Goal: Check status: Check status

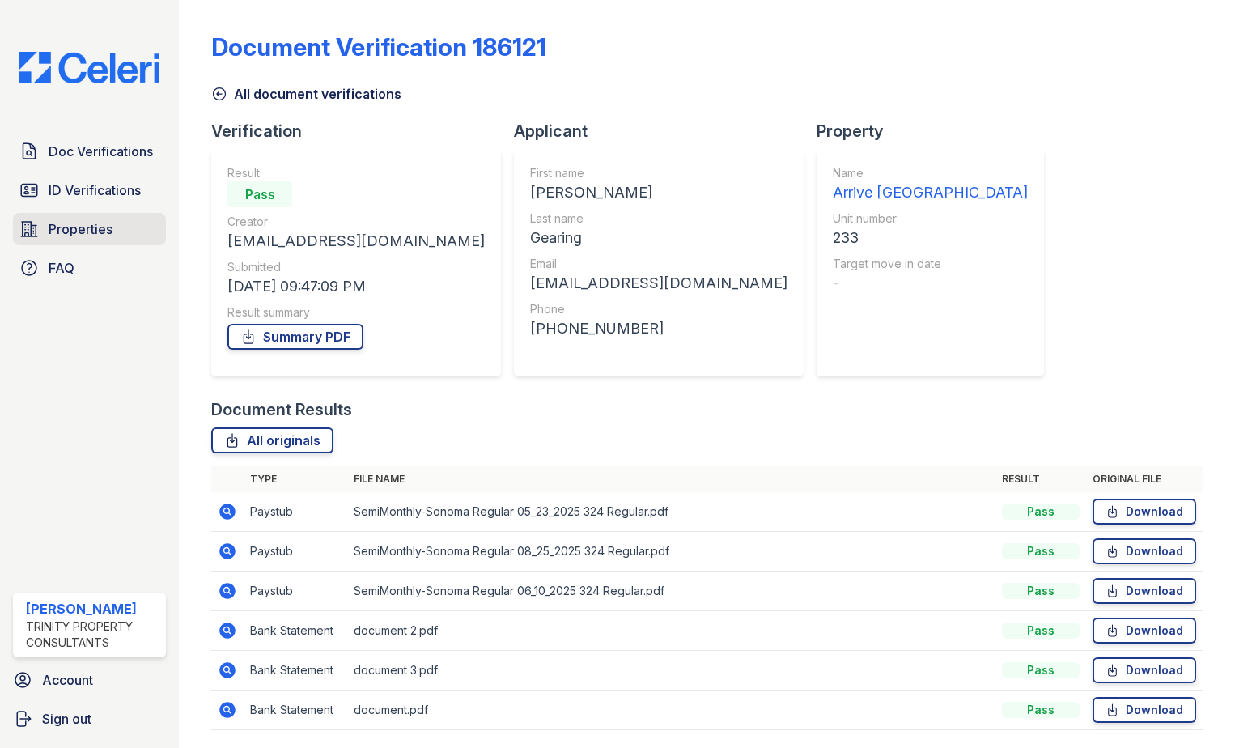
scroll to position [53, 0]
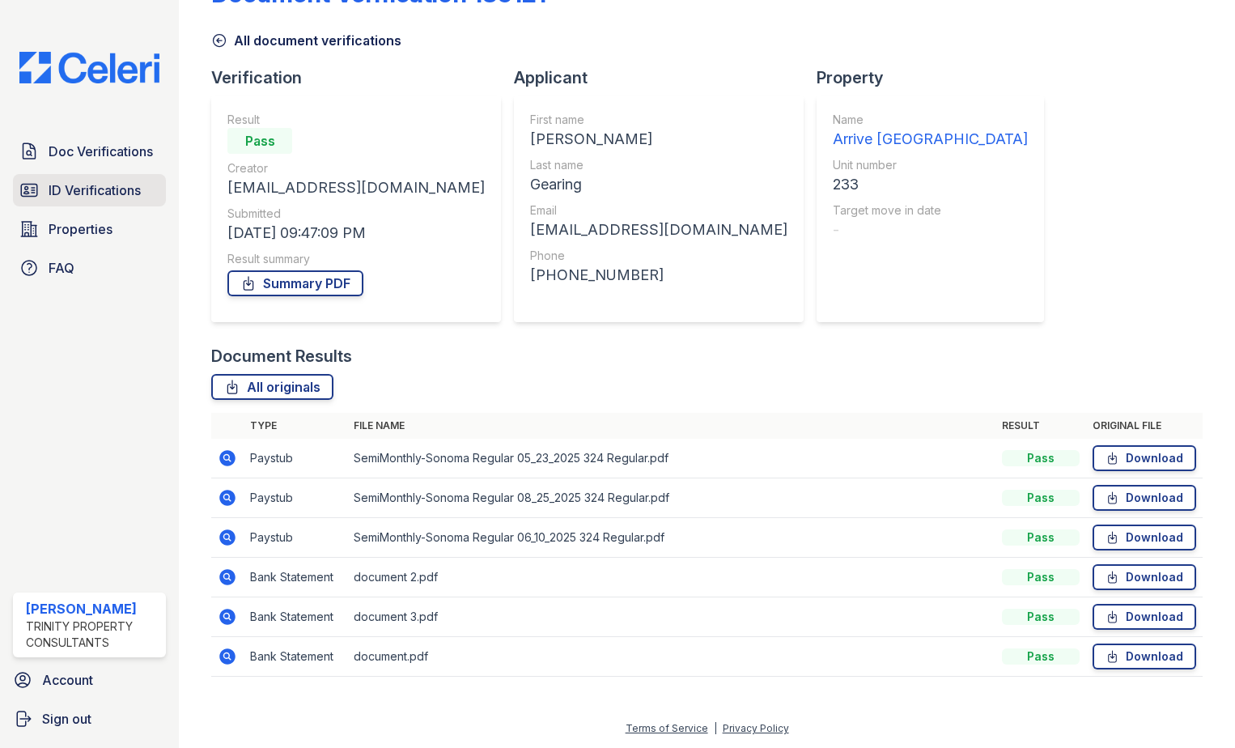
click at [85, 198] on span "ID Verifications" at bounding box center [95, 190] width 92 height 19
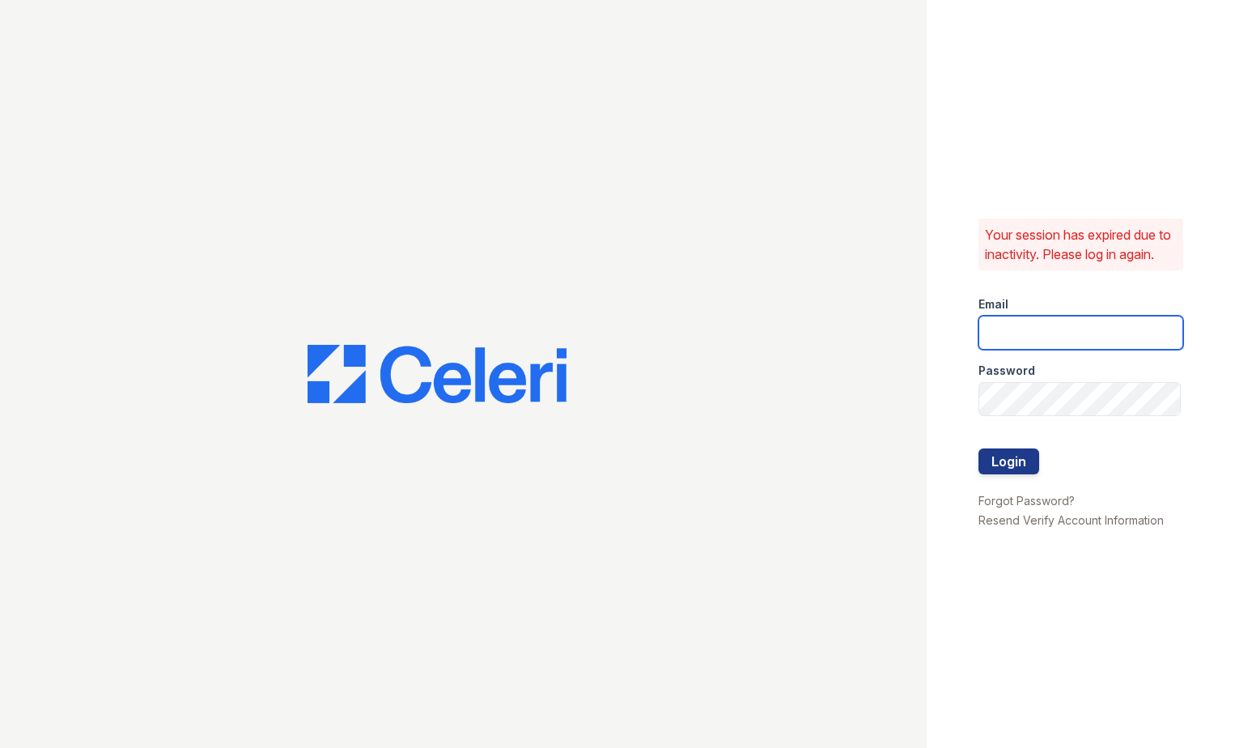
click at [1014, 331] on input "email" at bounding box center [1082, 333] width 206 height 34
type input "eknibb@trinity-pm.com"
click at [1021, 465] on button "Login" at bounding box center [1009, 461] width 61 height 26
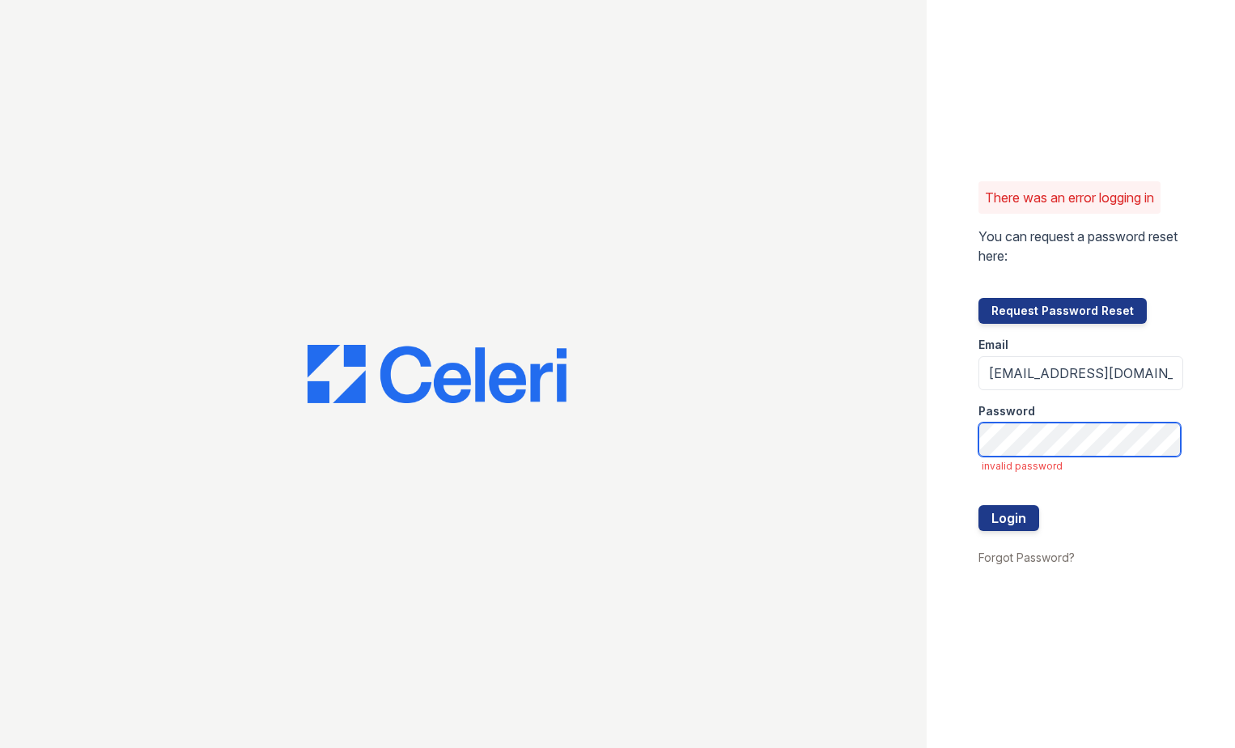
click at [979, 505] on button "Login" at bounding box center [1009, 518] width 61 height 26
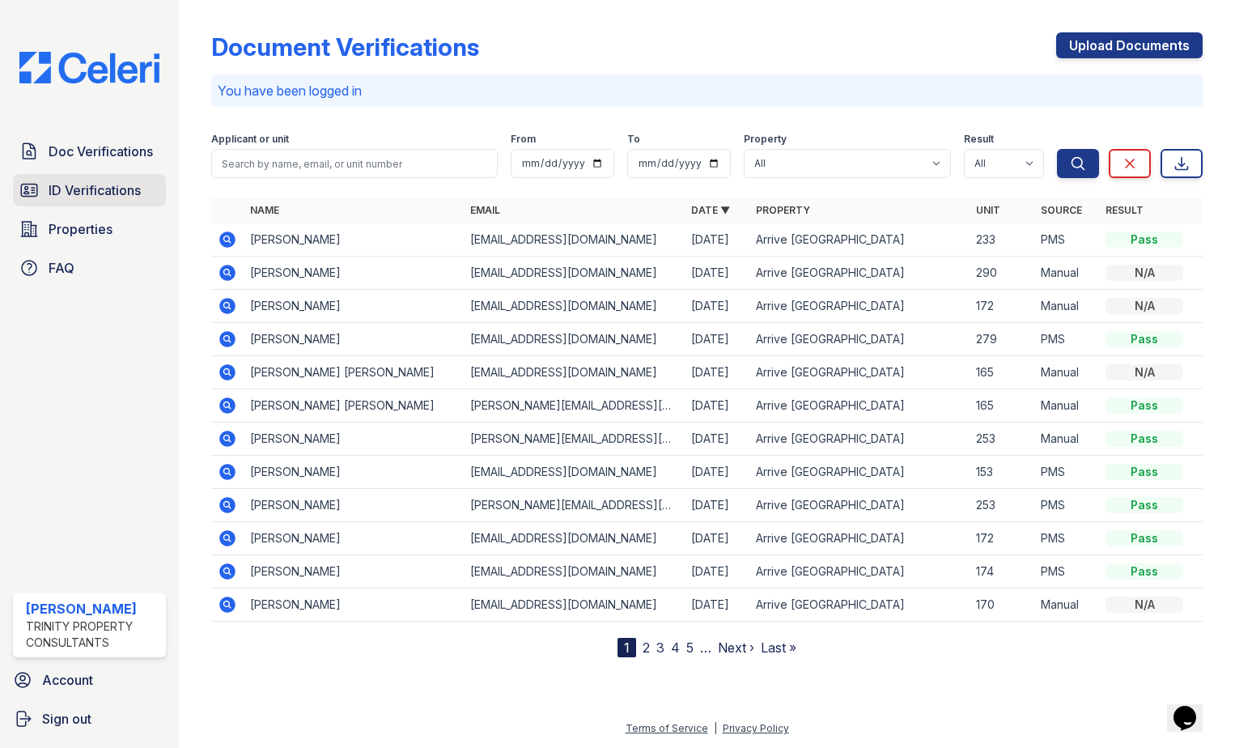
click at [57, 183] on span "ID Verifications" at bounding box center [95, 190] width 92 height 19
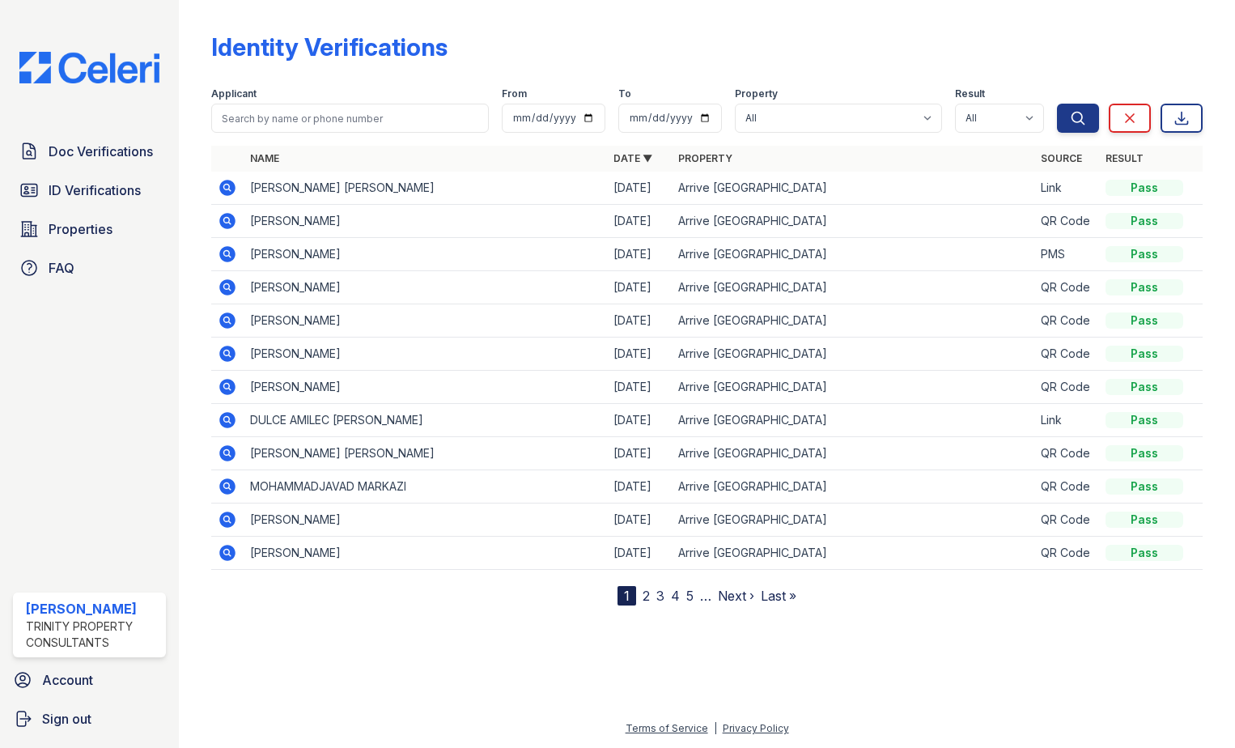
click at [215, 186] on td at bounding box center [227, 188] width 32 height 33
click at [229, 192] on icon at bounding box center [227, 188] width 16 height 16
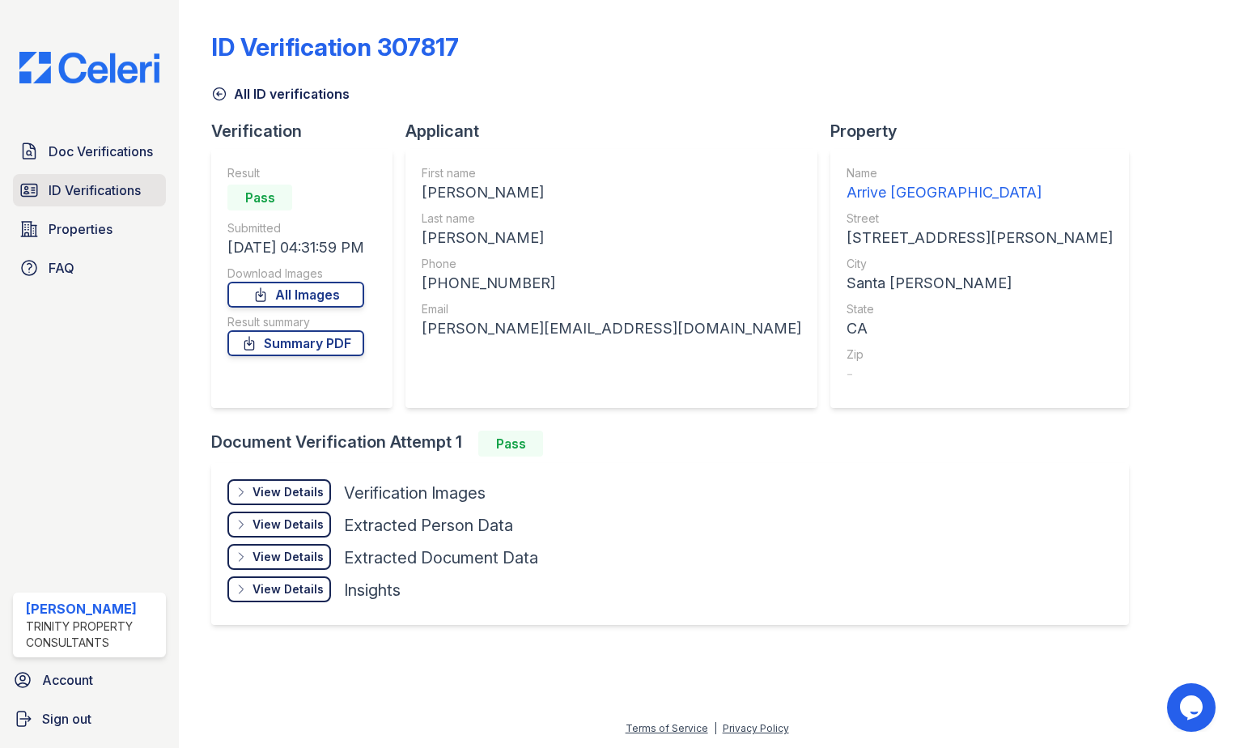
click at [70, 189] on span "ID Verifications" at bounding box center [95, 190] width 92 height 19
